Goal: Task Accomplishment & Management: Use online tool/utility

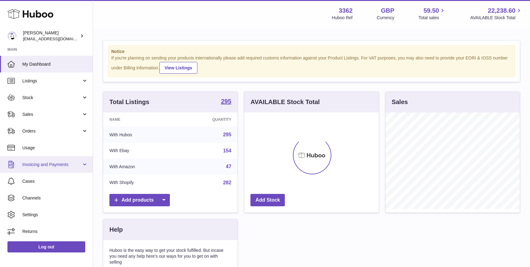
scroll to position [97, 134]
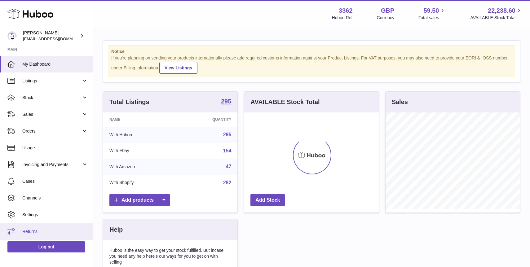
click at [53, 236] on link "Returns" at bounding box center [46, 231] width 93 height 17
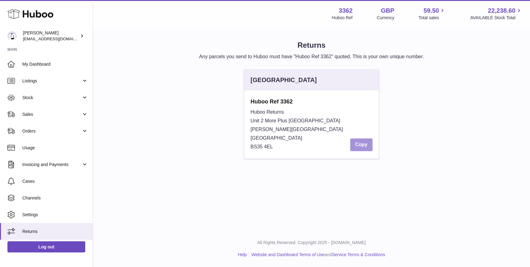
click at [362, 146] on button "Copy" at bounding box center [361, 145] width 22 height 13
